Goal: Task Accomplishment & Management: Use online tool/utility

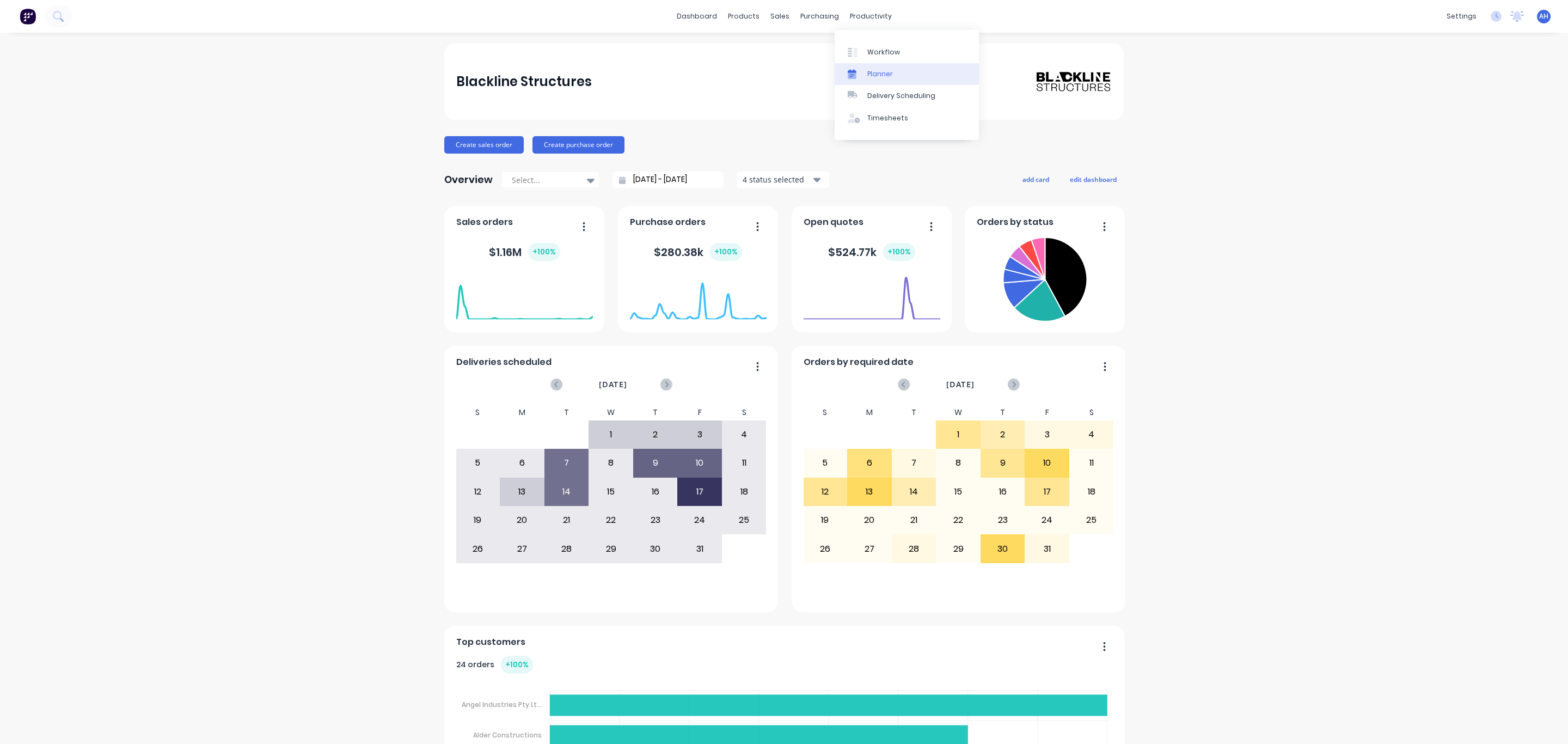
click at [895, 69] on link "Planner" at bounding box center [906, 73] width 144 height 22
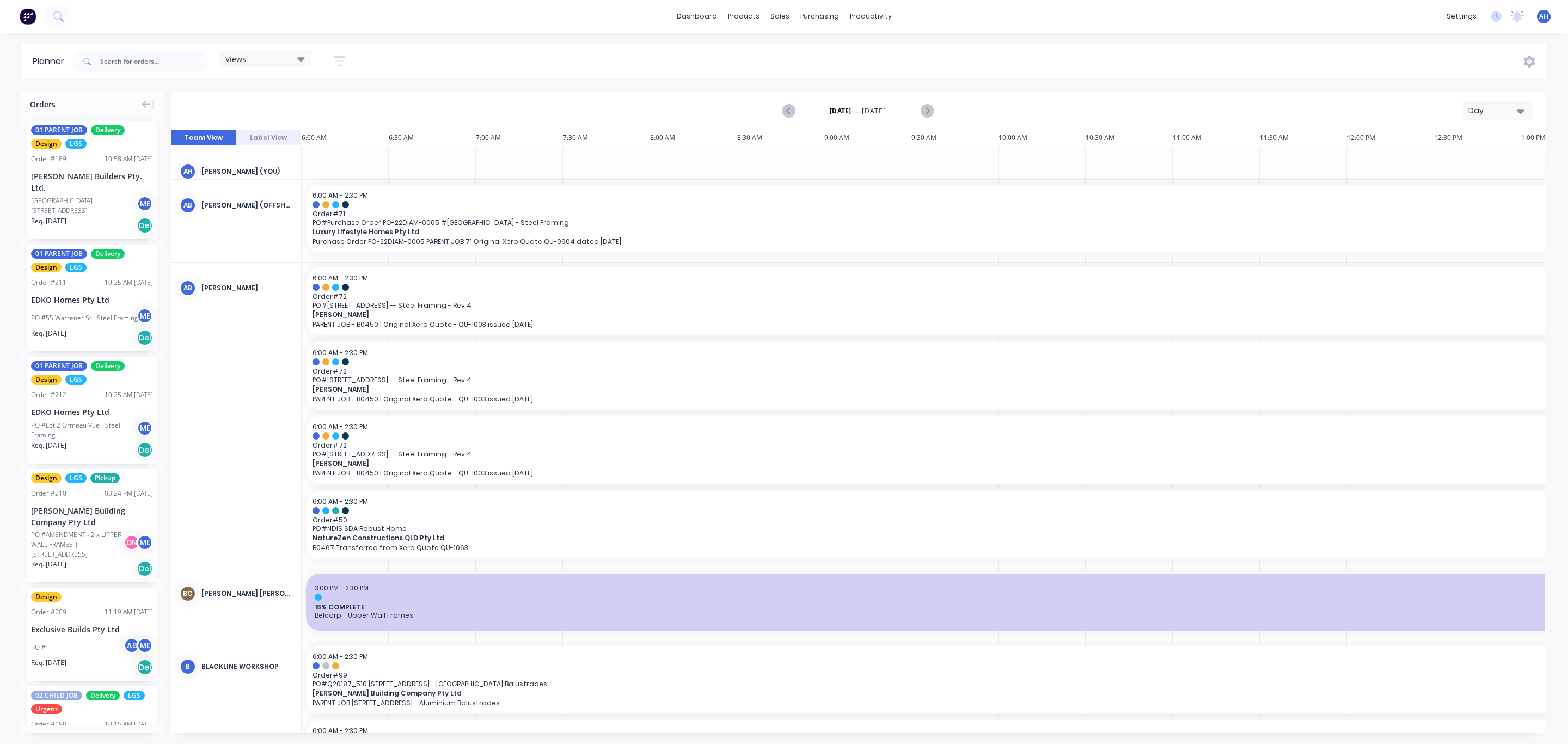
scroll to position [0, 241]
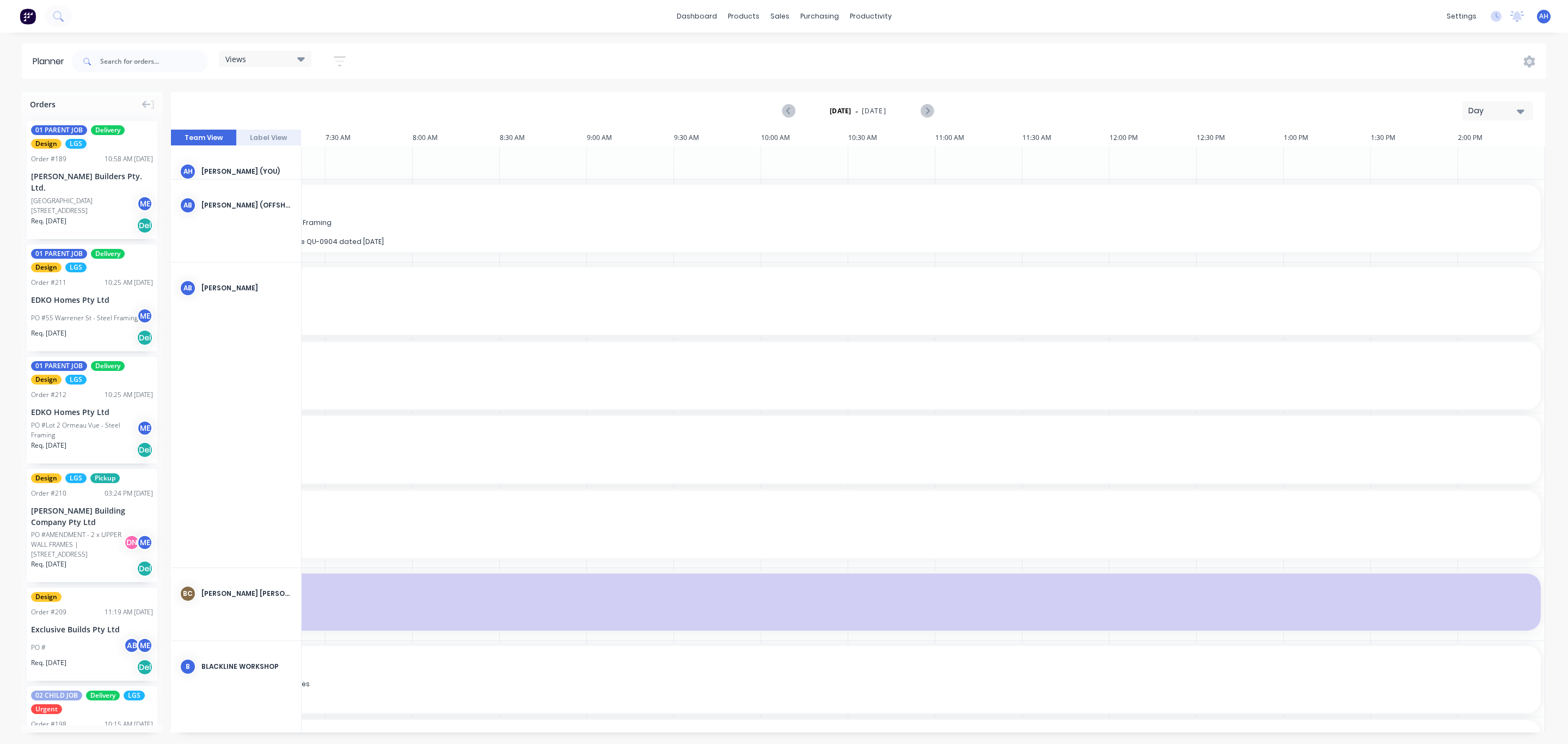
click at [283, 56] on div "Views" at bounding box center [265, 59] width 79 height 9
click at [272, 193] on button "FACTORY - ALL" at bounding box center [284, 191] width 116 height 13
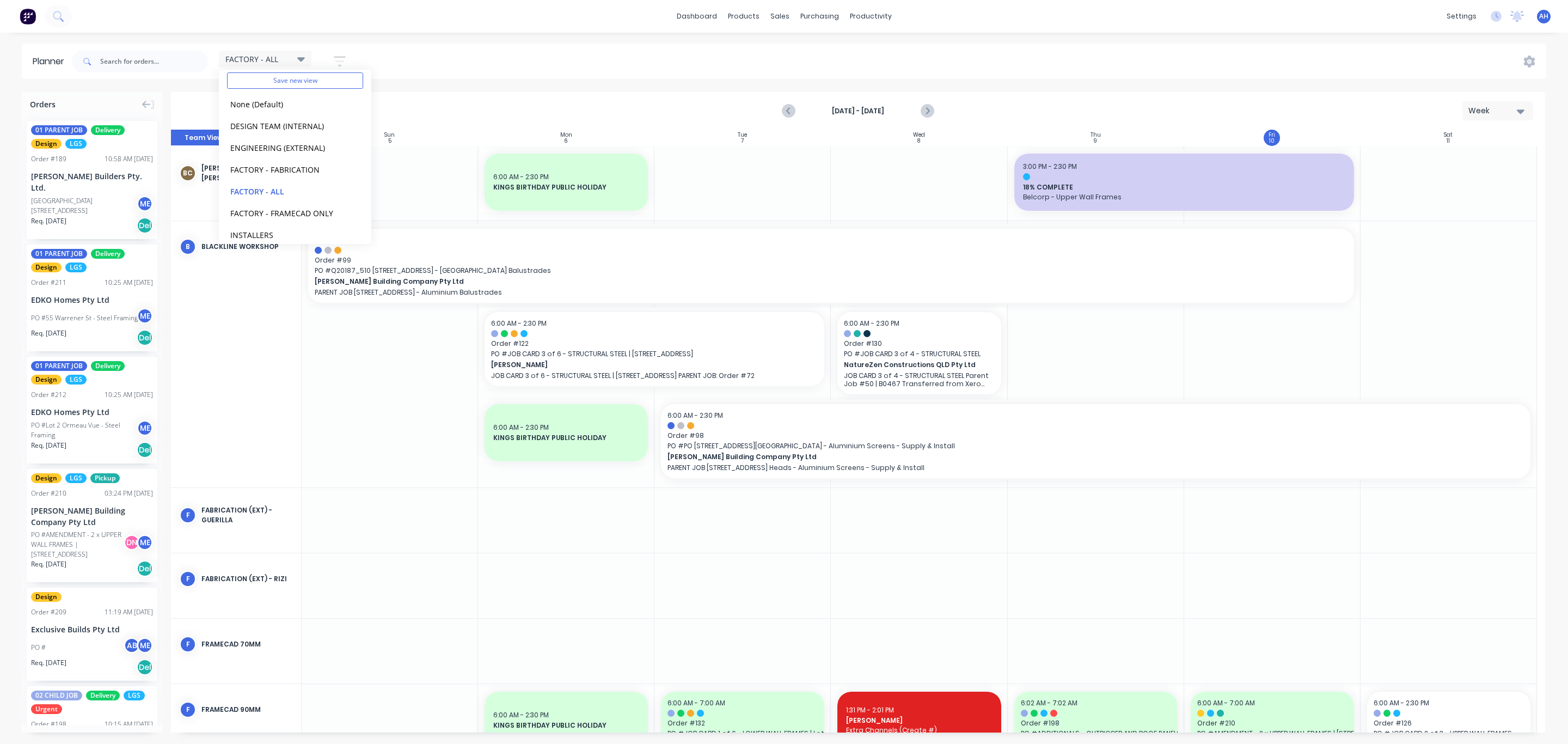
click at [425, 56] on div "FACTORY - ALL Save new view None (Default) edit DESIGN TEAM (INTERNAL) edit ENG…" at bounding box center [808, 61] width 1476 height 33
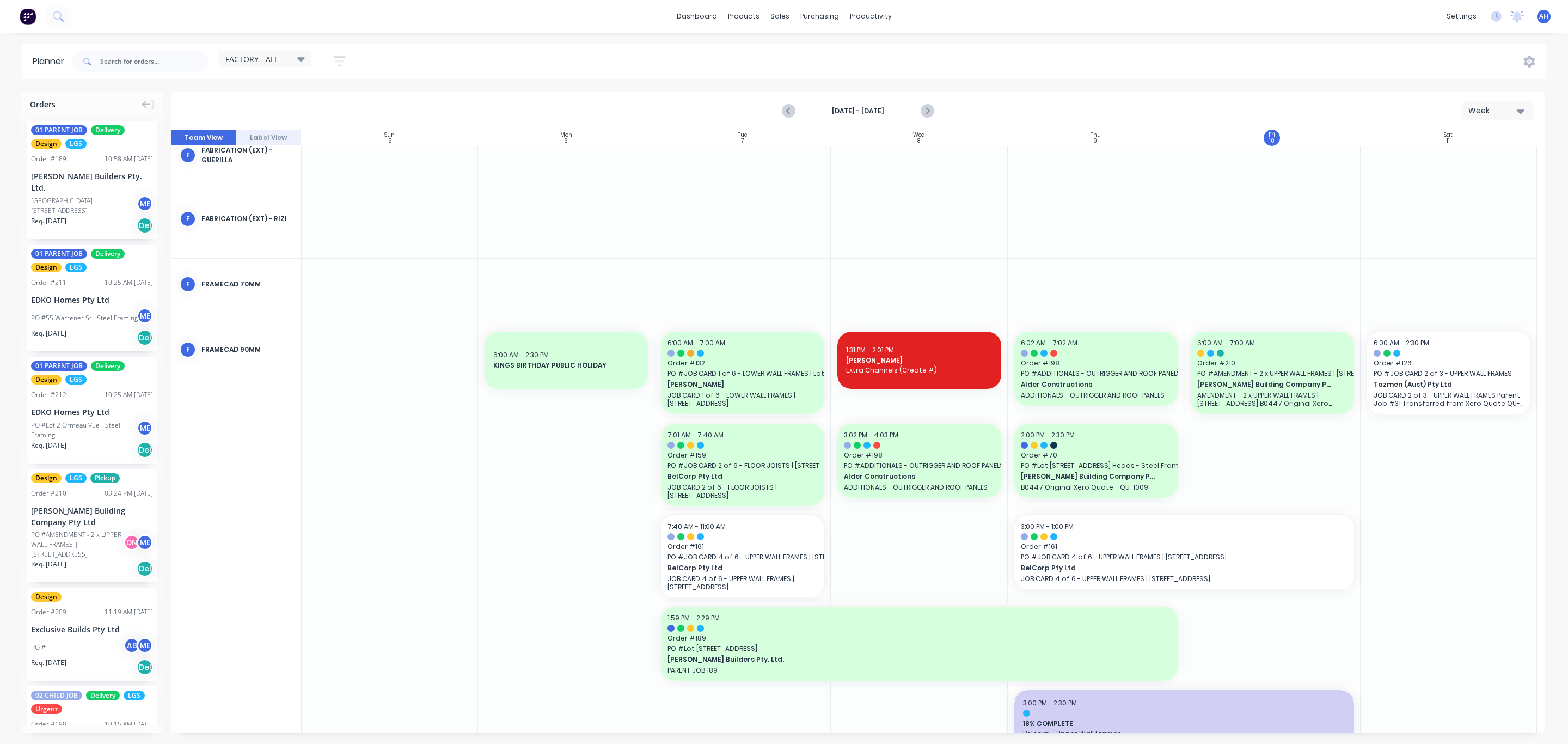
scroll to position [392, 0]
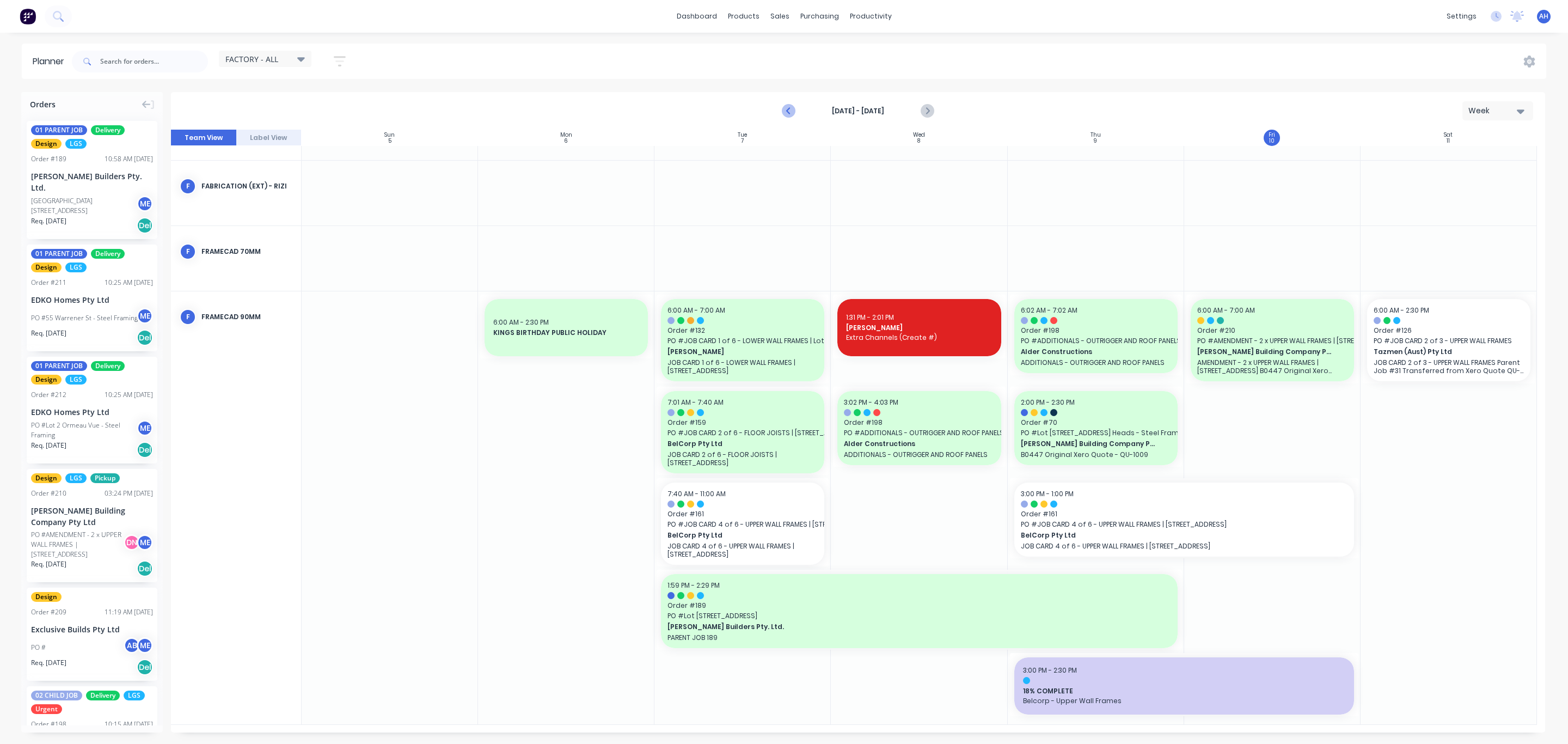
click at [787, 110] on icon "Previous page" at bounding box center [789, 111] width 5 height 9
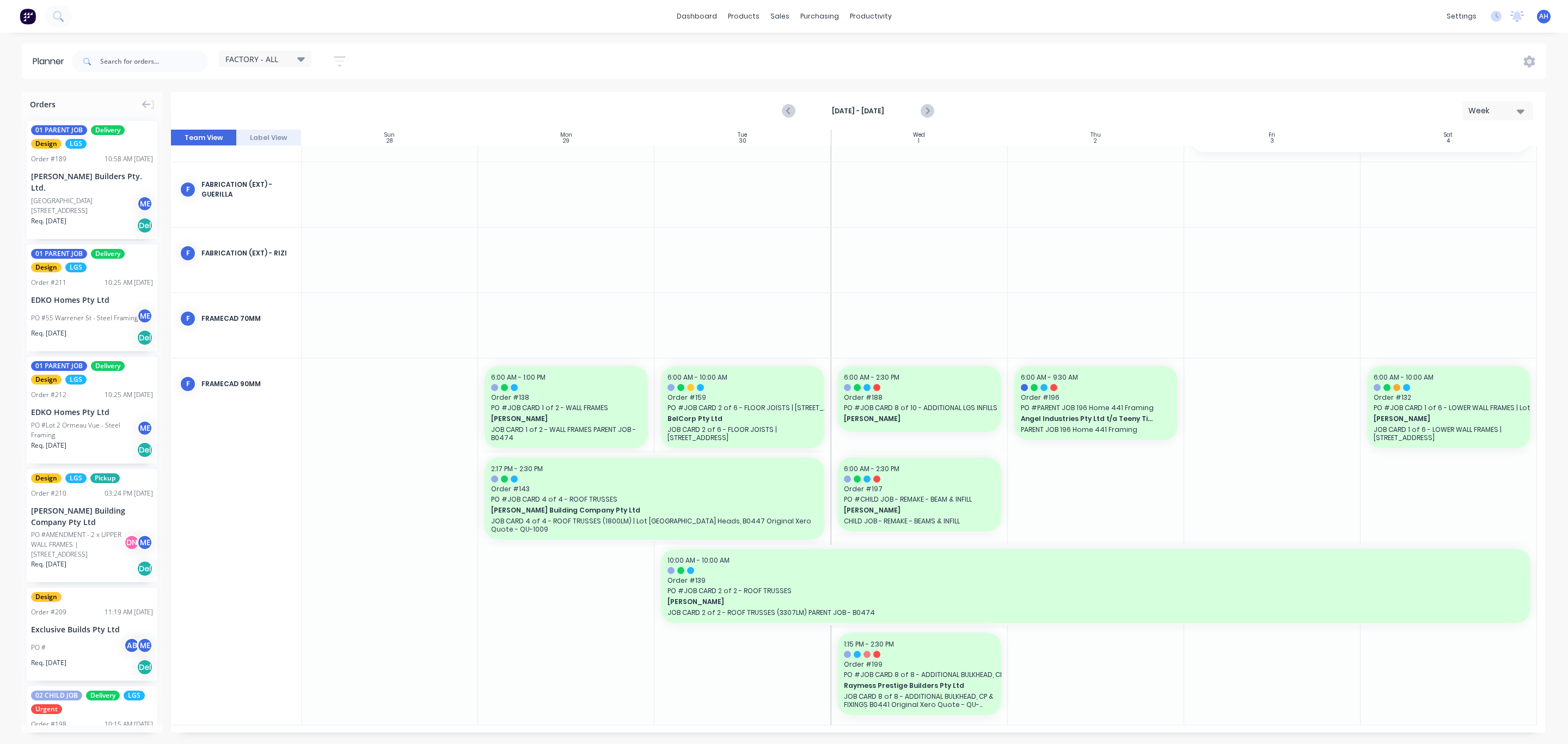
scroll to position [141, 0]
click at [927, 110] on icon "Next page" at bounding box center [926, 110] width 13 height 13
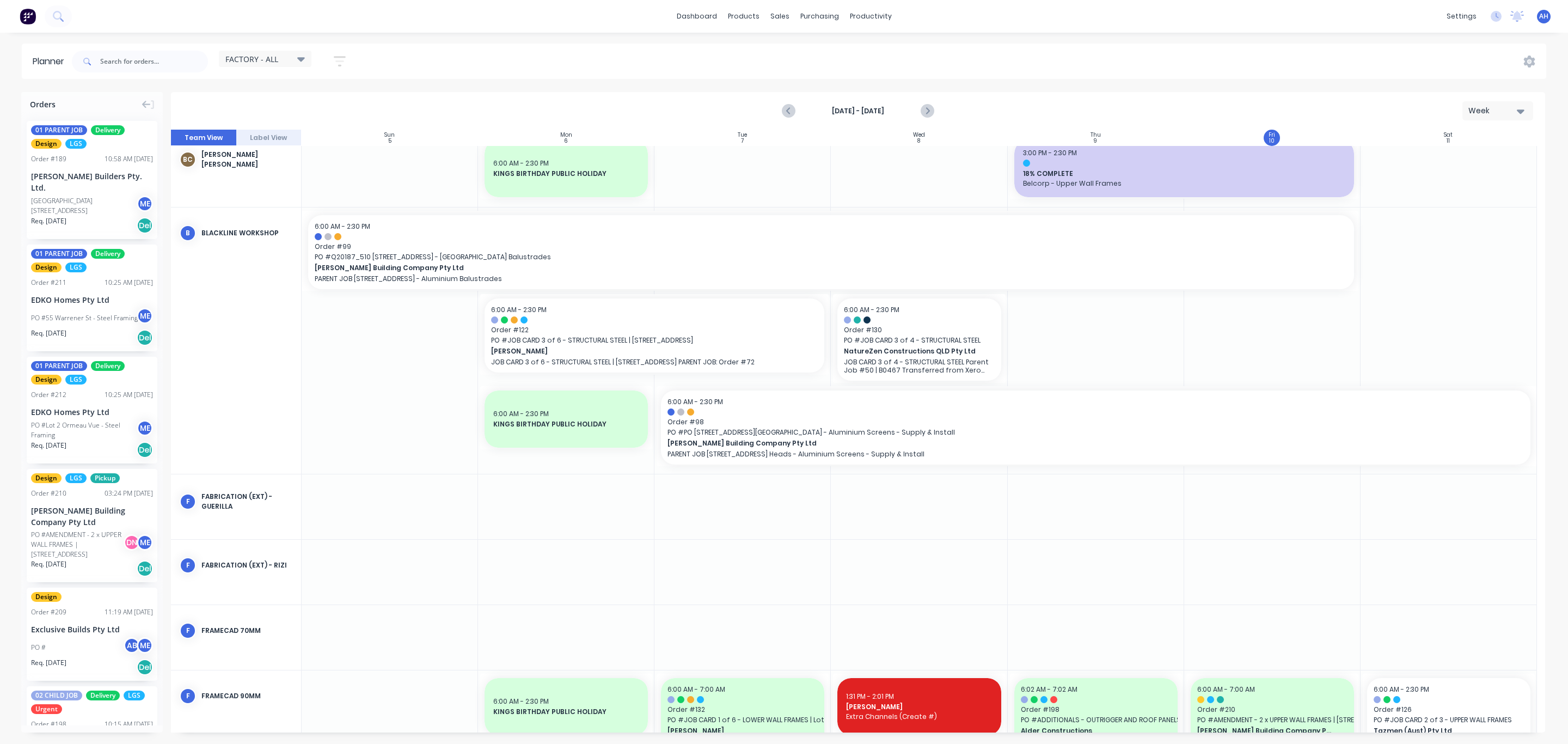
scroll to position [0, 0]
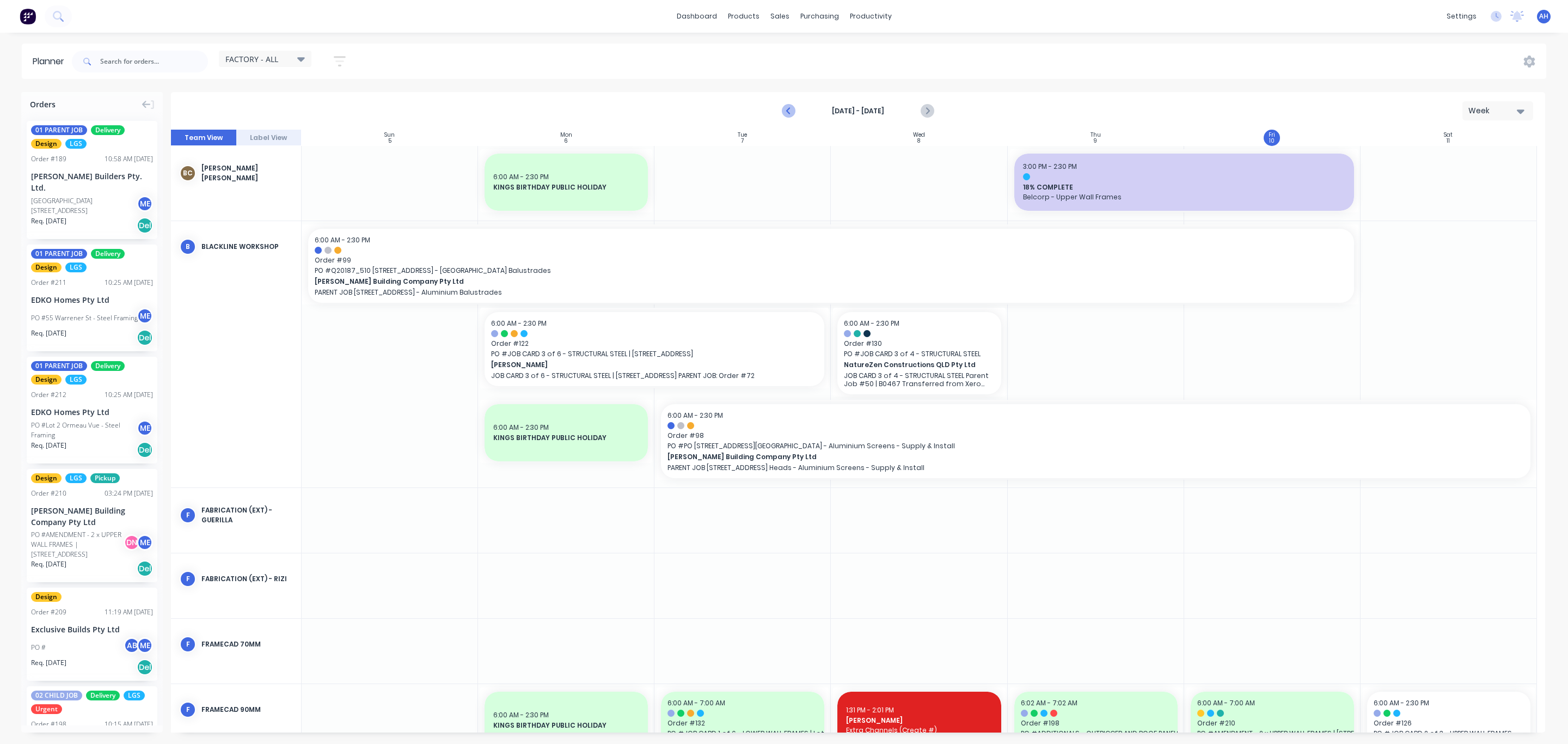
click at [786, 109] on icon "Previous page" at bounding box center [788, 110] width 13 height 13
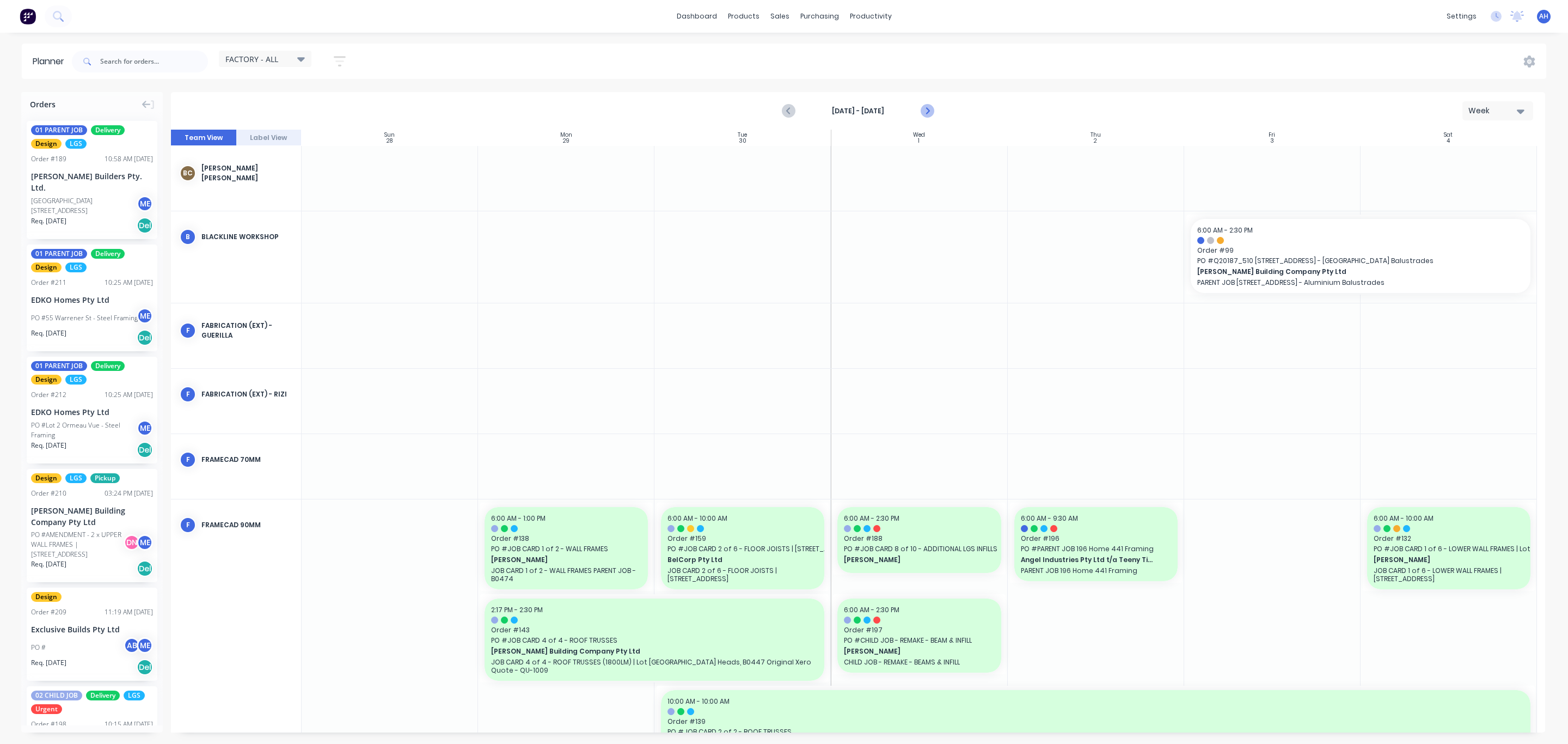
click at [927, 104] on icon "Next page" at bounding box center [926, 110] width 13 height 13
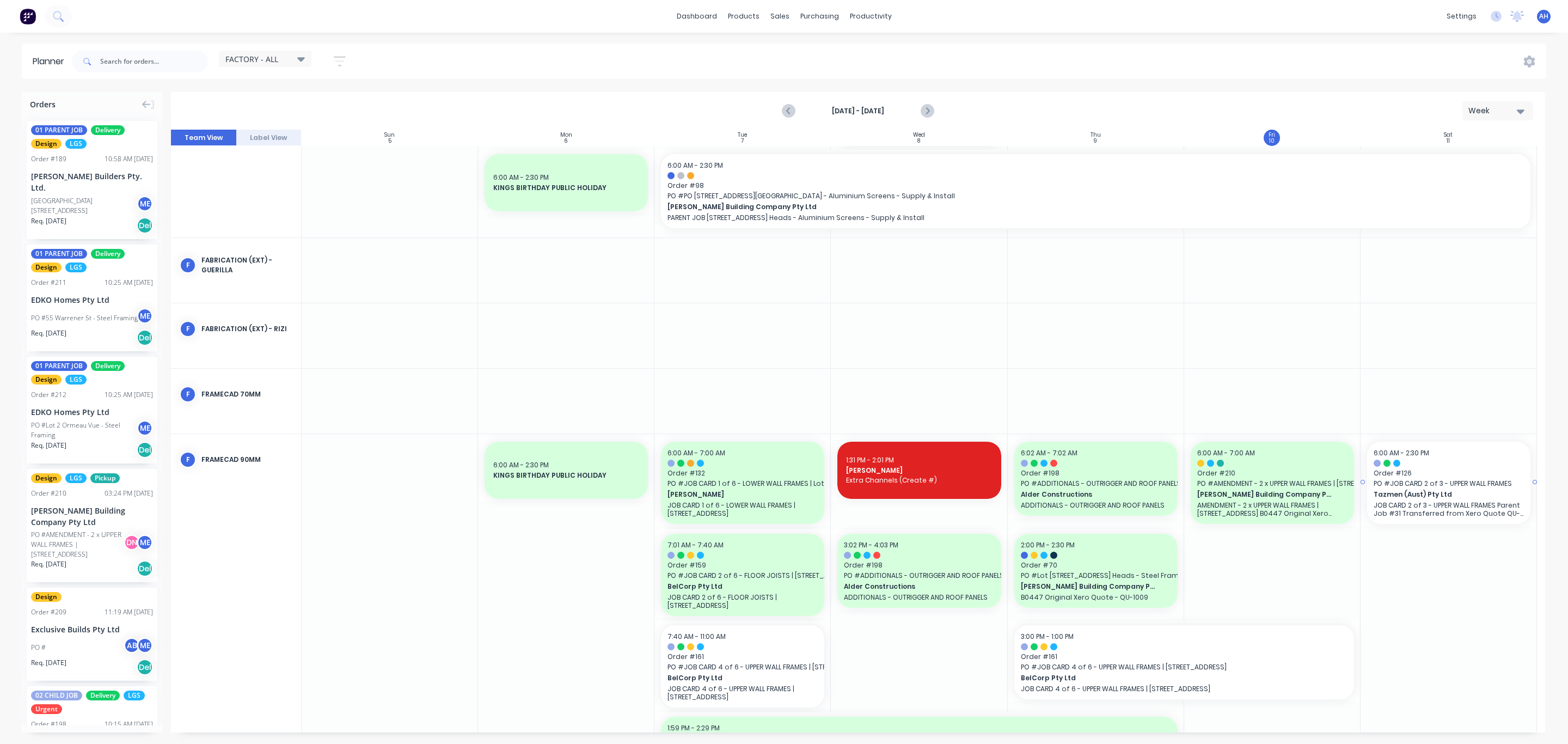
scroll to position [250, 0]
click at [925, 111] on icon "Next page" at bounding box center [926, 110] width 13 height 13
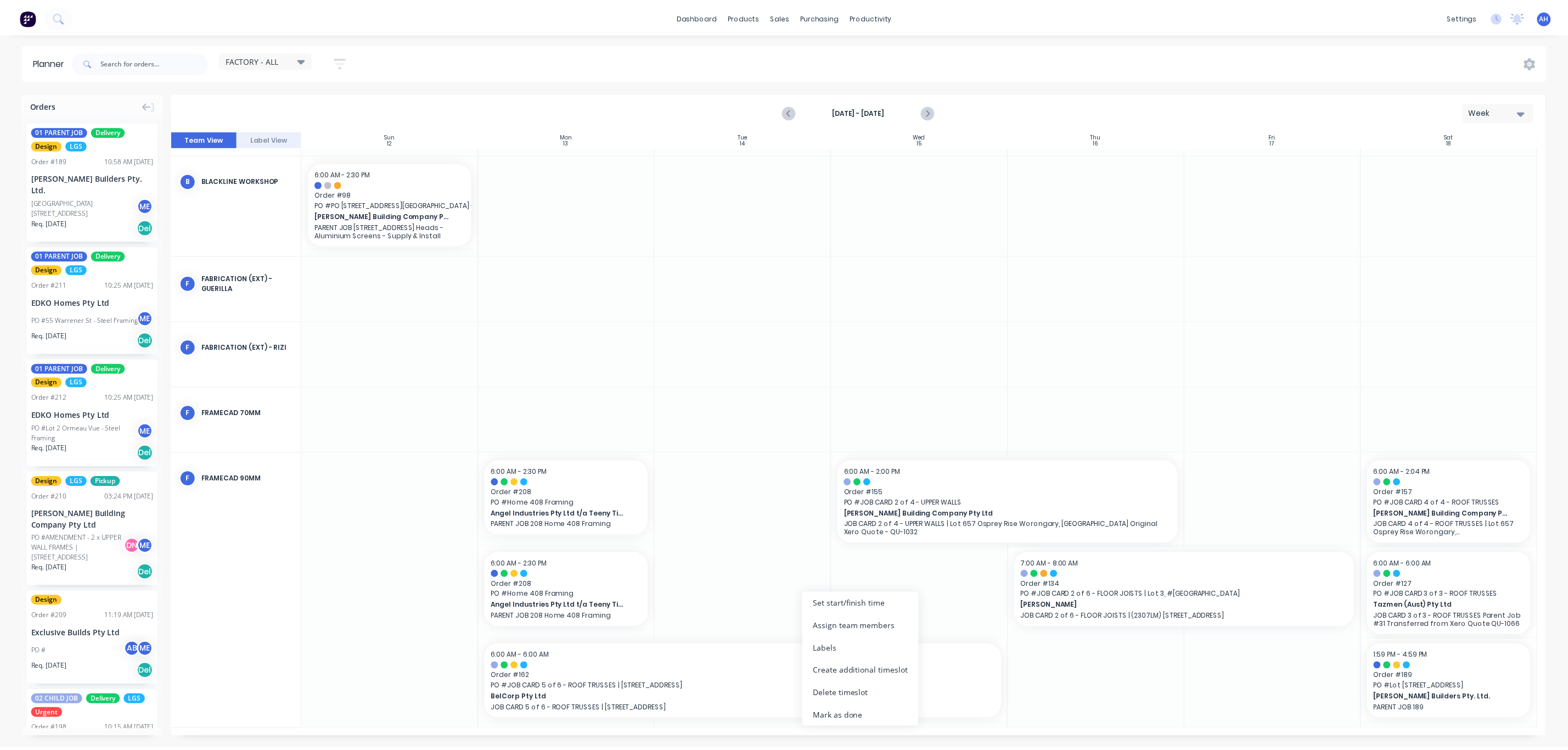
scroll to position [50, 0]
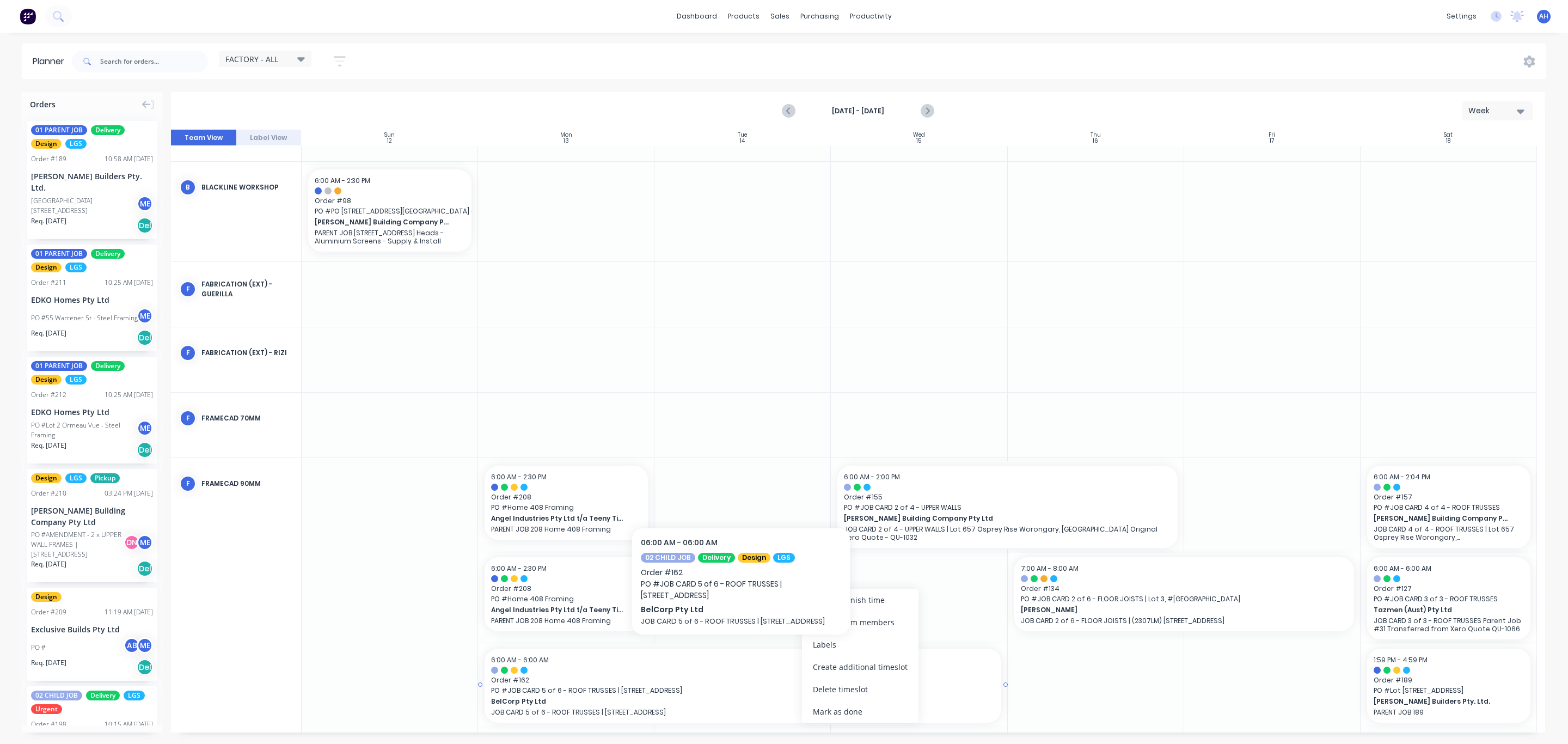
click at [655, 680] on span "Order # 162" at bounding box center [742, 679] width 503 height 9
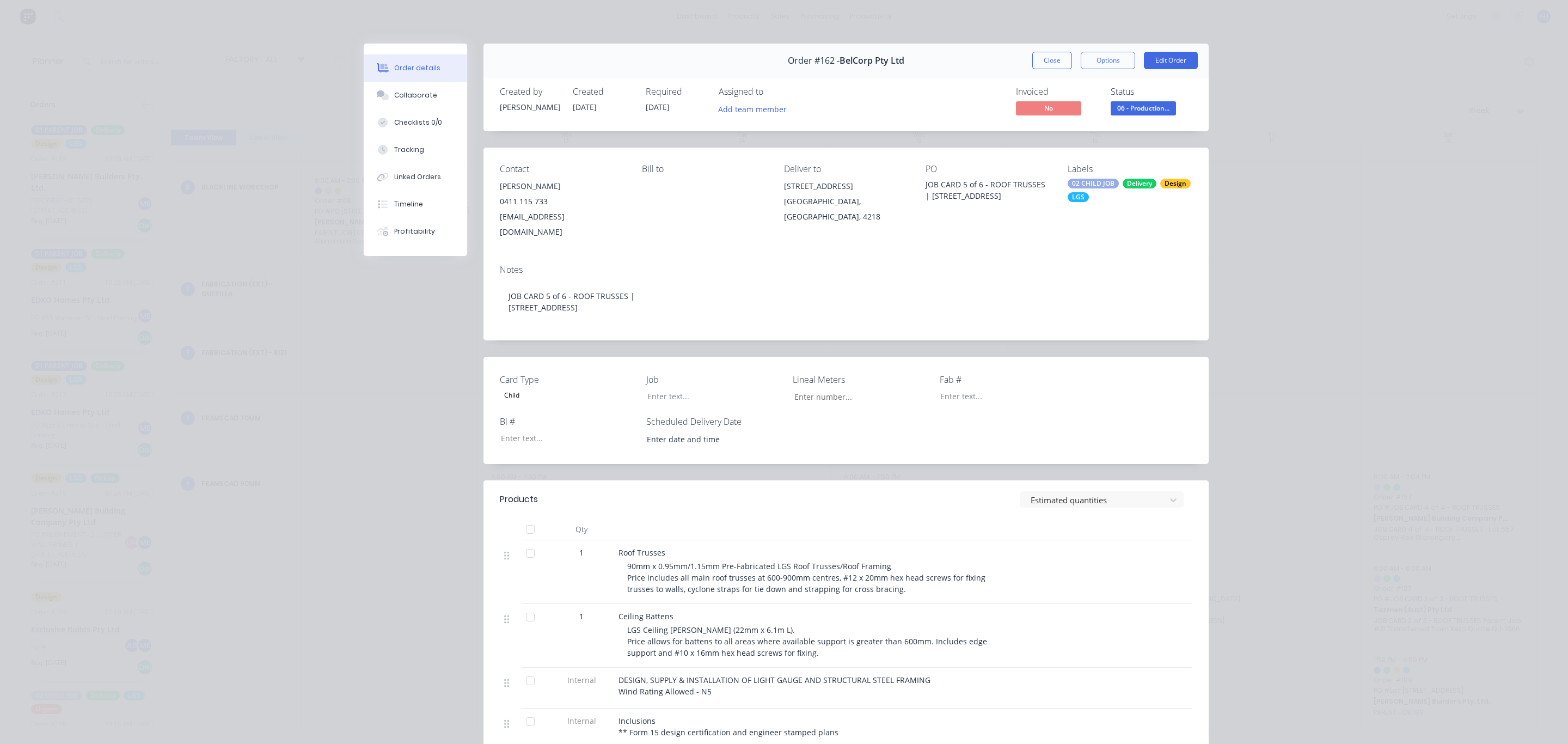
type input "4,100"
type input "[DATE] 12:00 PM"
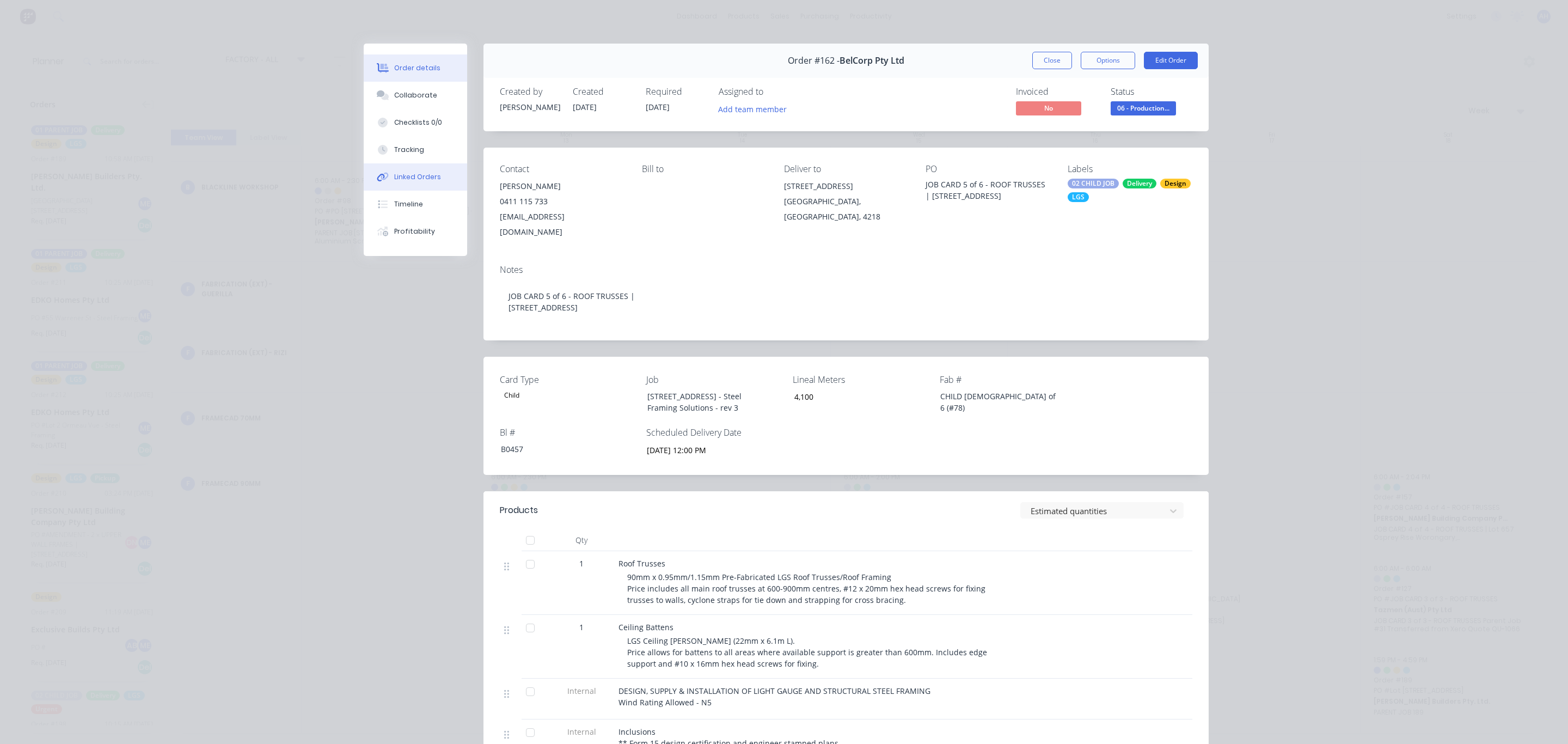
click at [412, 173] on div "Linked Orders" at bounding box center [417, 177] width 47 height 9
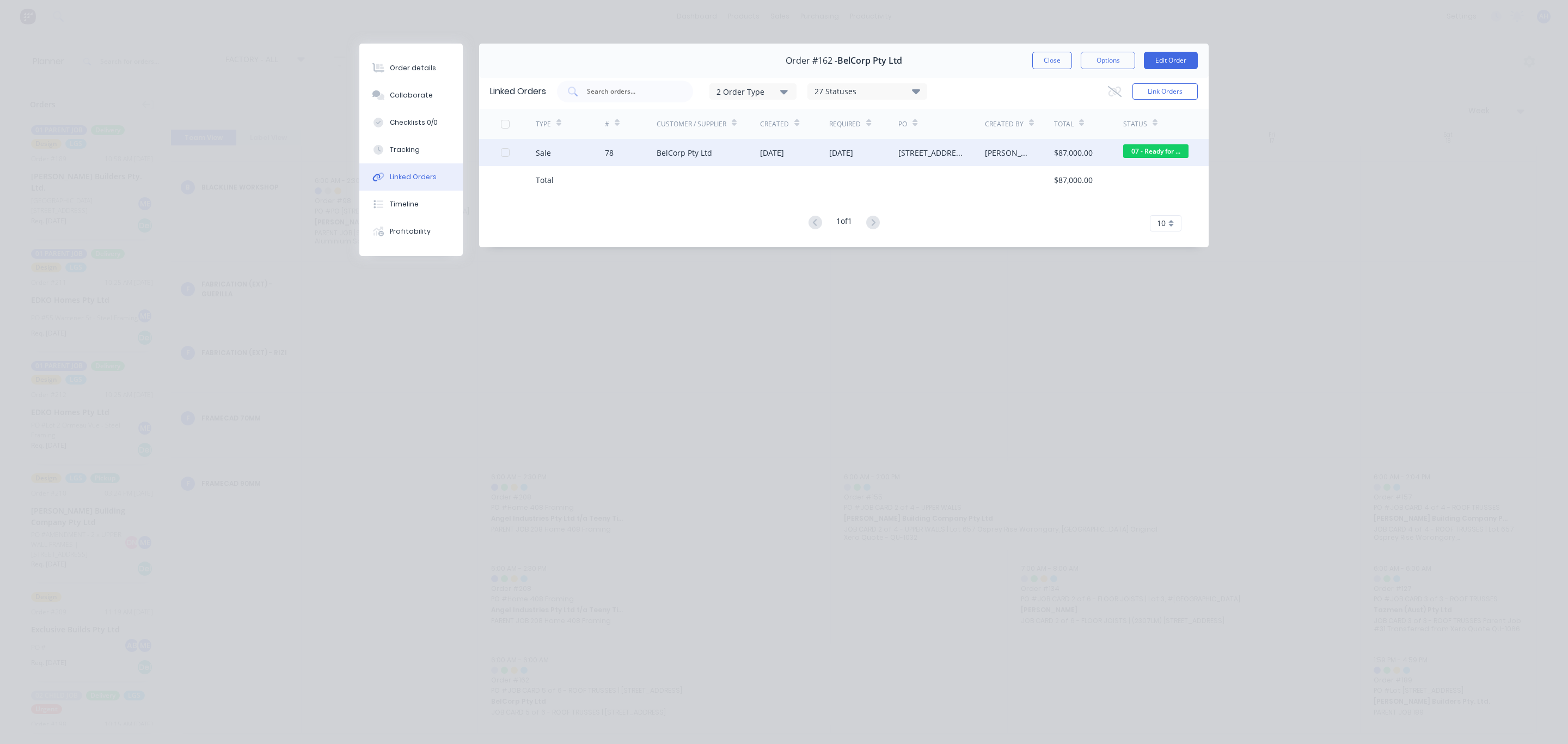
click at [680, 152] on div "BelCorp Pty Ltd" at bounding box center [684, 152] width 55 height 11
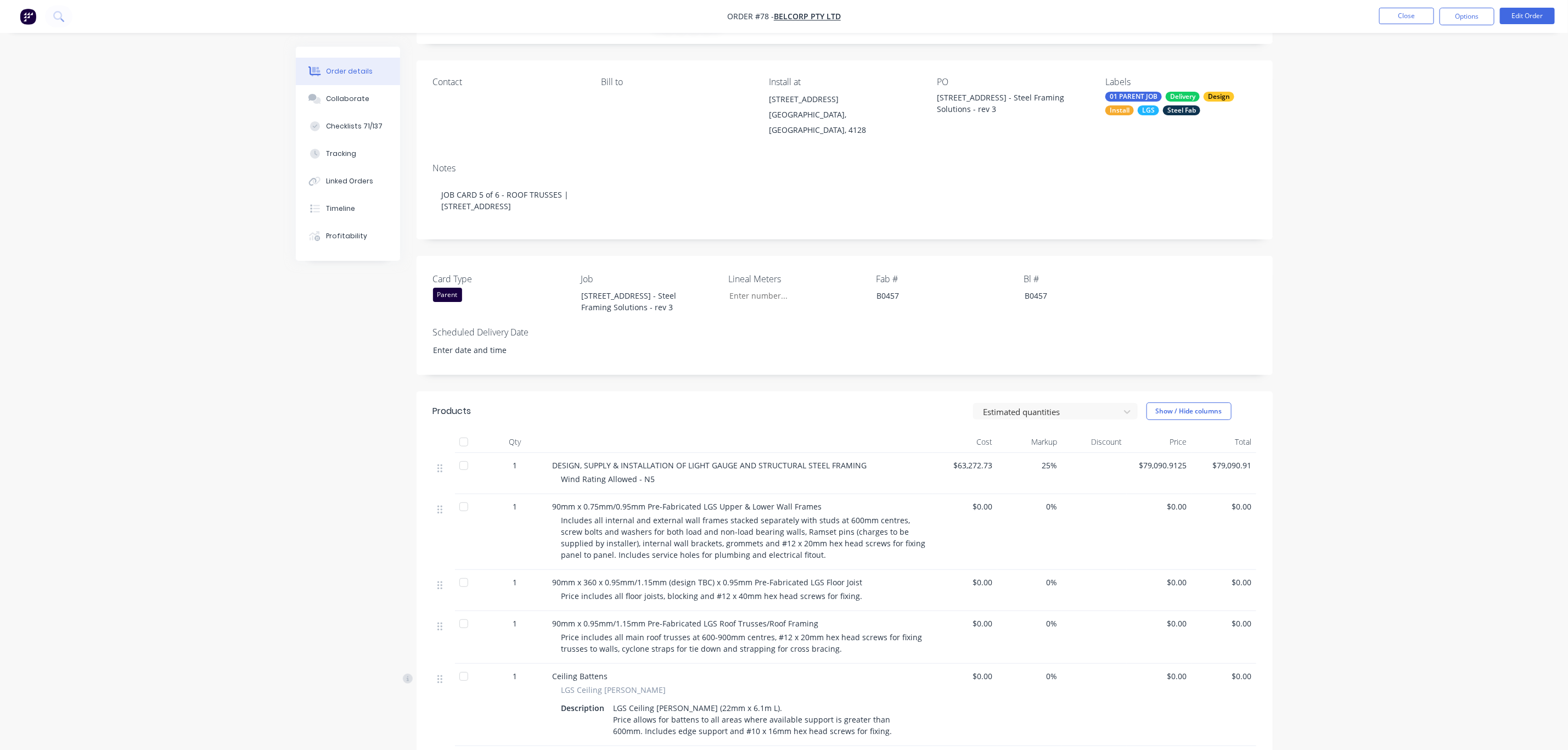
scroll to position [62, 0]
